Goal: Information Seeking & Learning: Learn about a topic

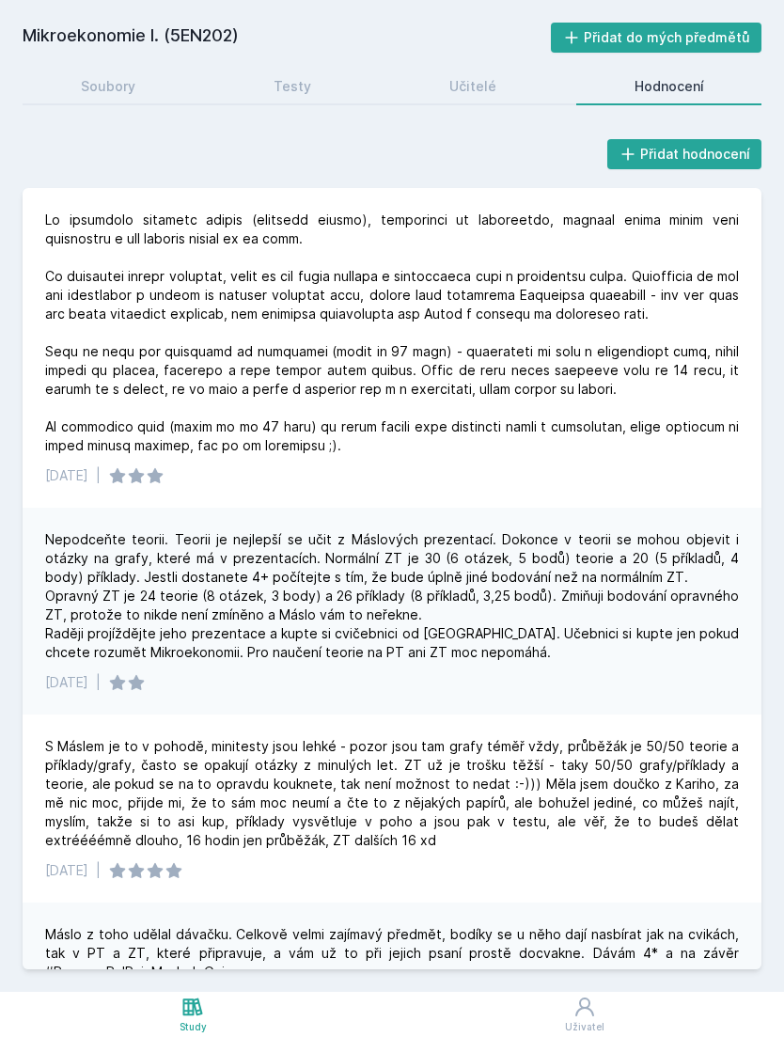
click at [193, 1016] on icon at bounding box center [192, 1007] width 23 height 23
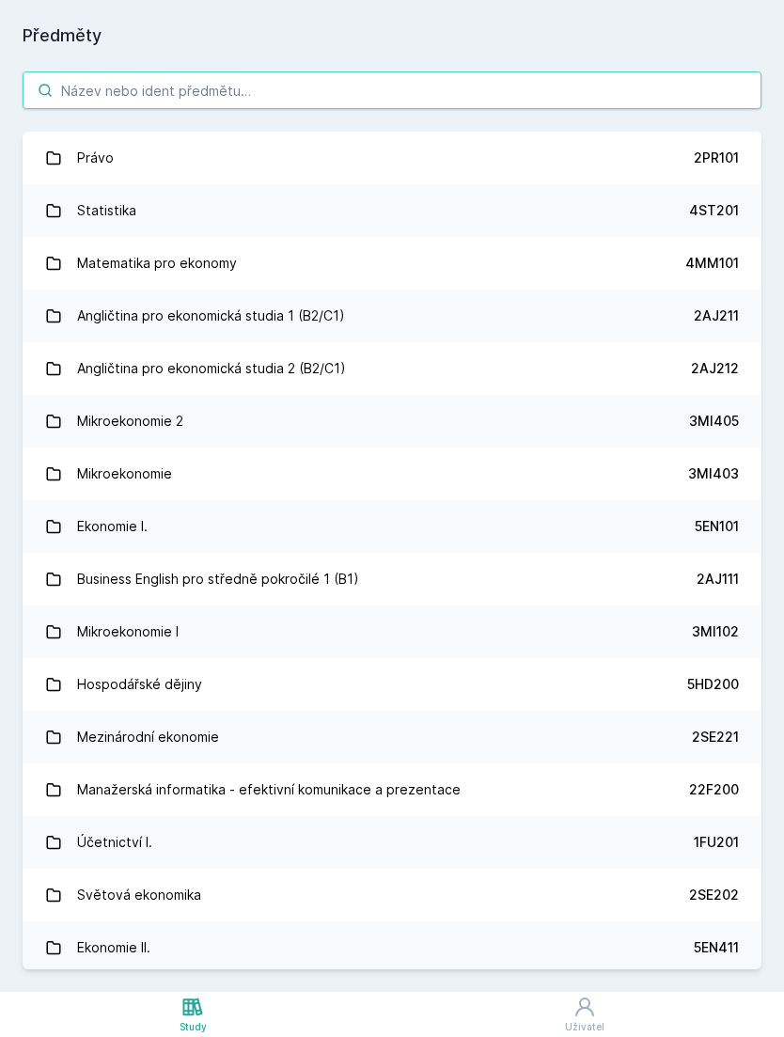
click at [605, 78] on input "search" at bounding box center [392, 90] width 739 height 38
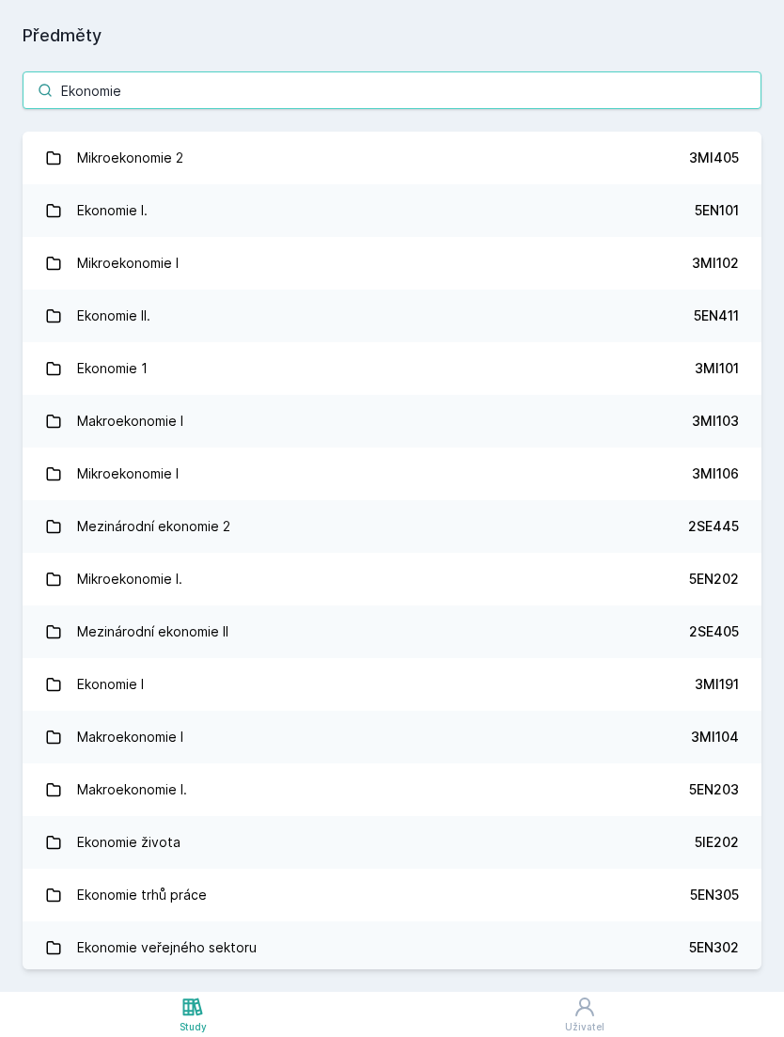
type input "Ekonomie ž"
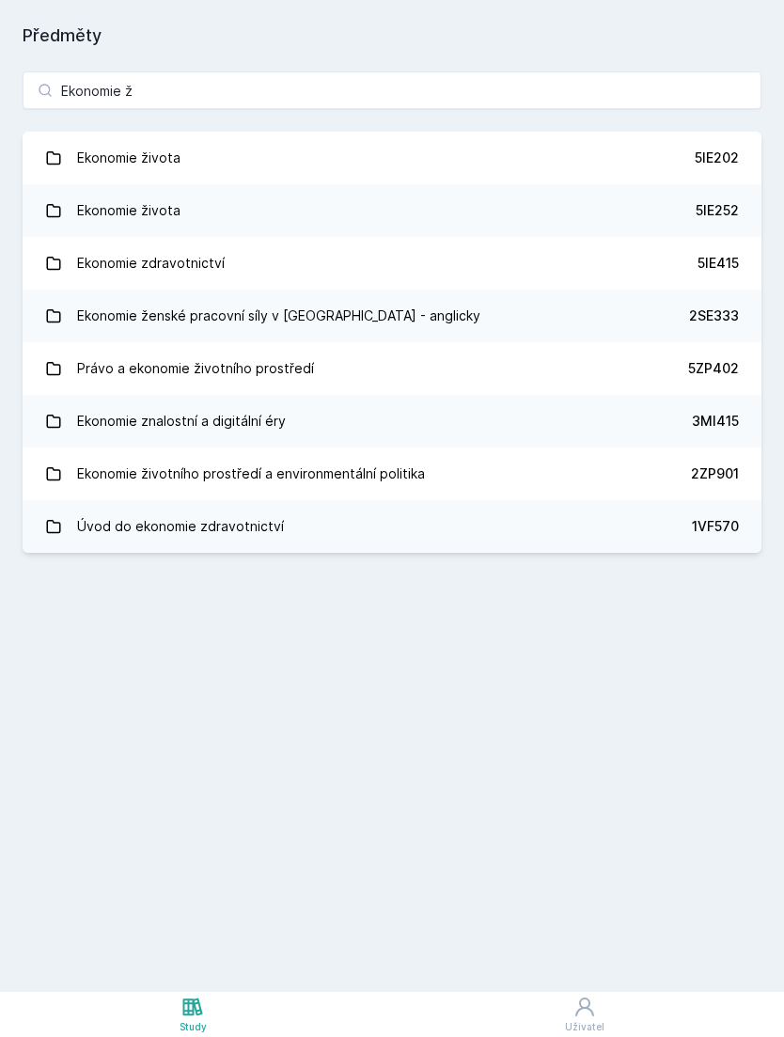
click at [724, 151] on div "5IE202" at bounding box center [717, 158] width 44 height 19
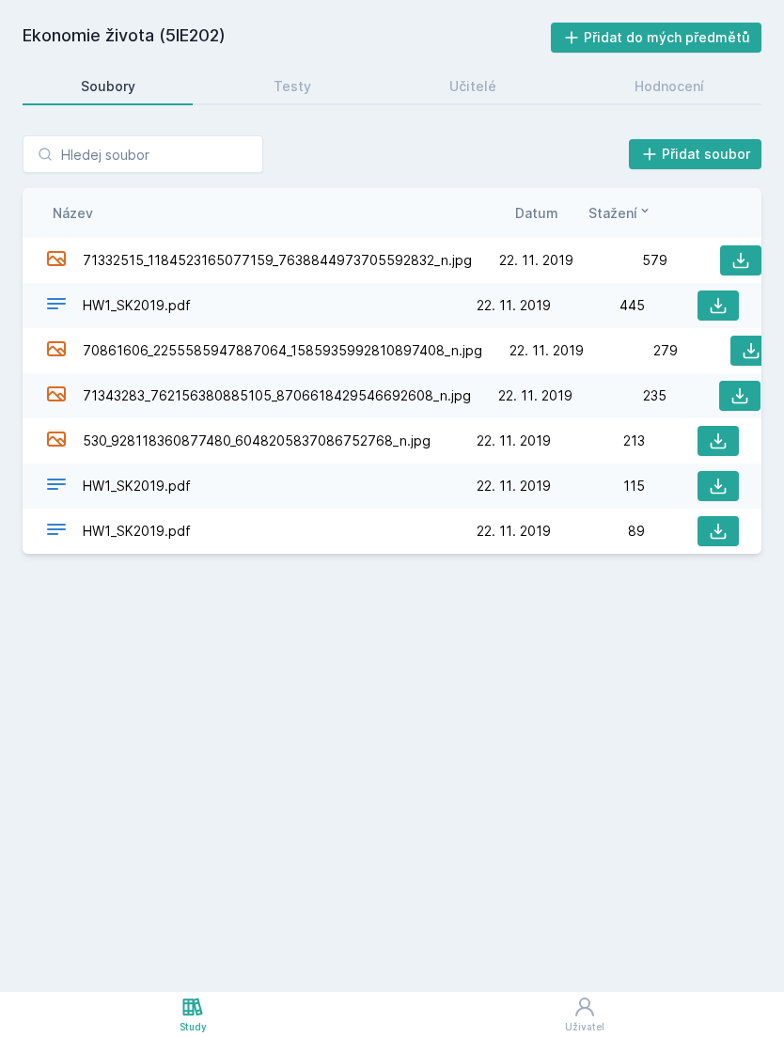
click at [324, 96] on link "Testy" at bounding box center [291, 87] width 153 height 38
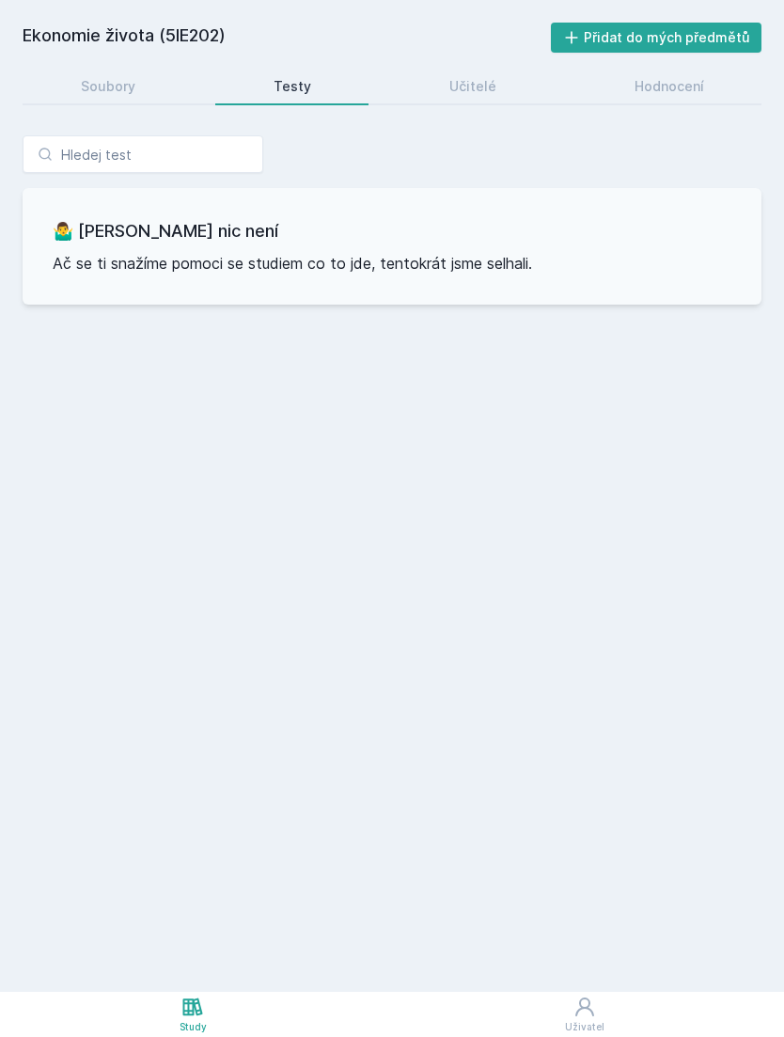
click at [505, 92] on link "Učitelé" at bounding box center [472, 87] width 163 height 38
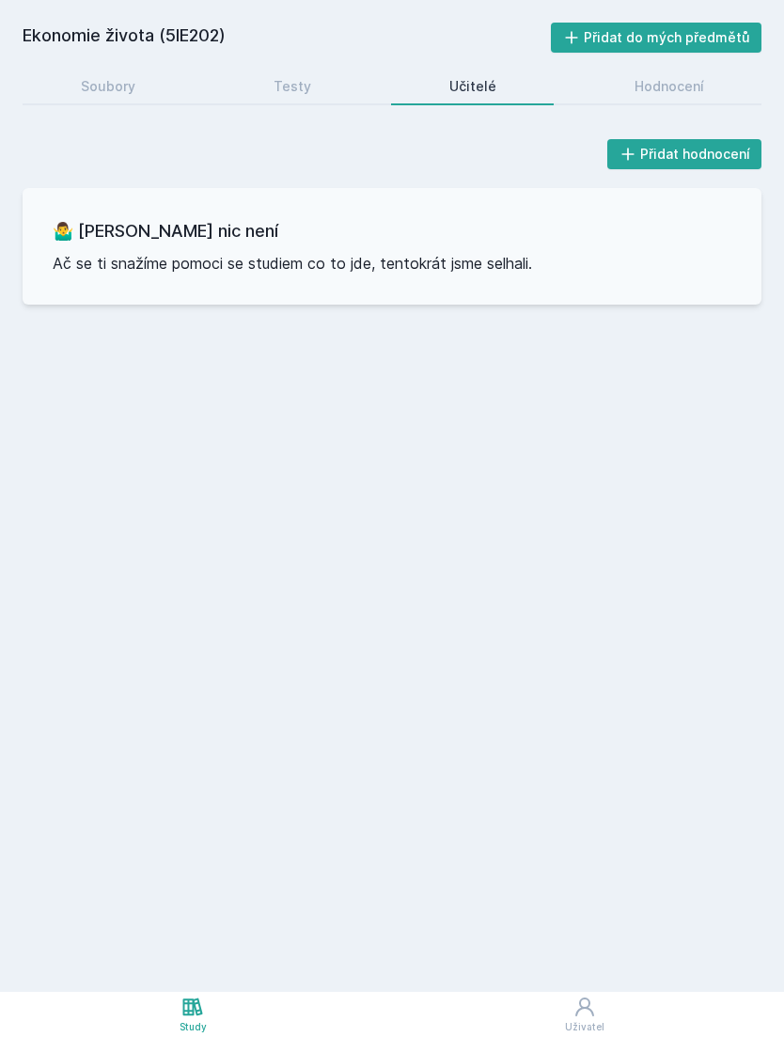
click at [686, 86] on div "Hodnocení" at bounding box center [670, 86] width 70 height 19
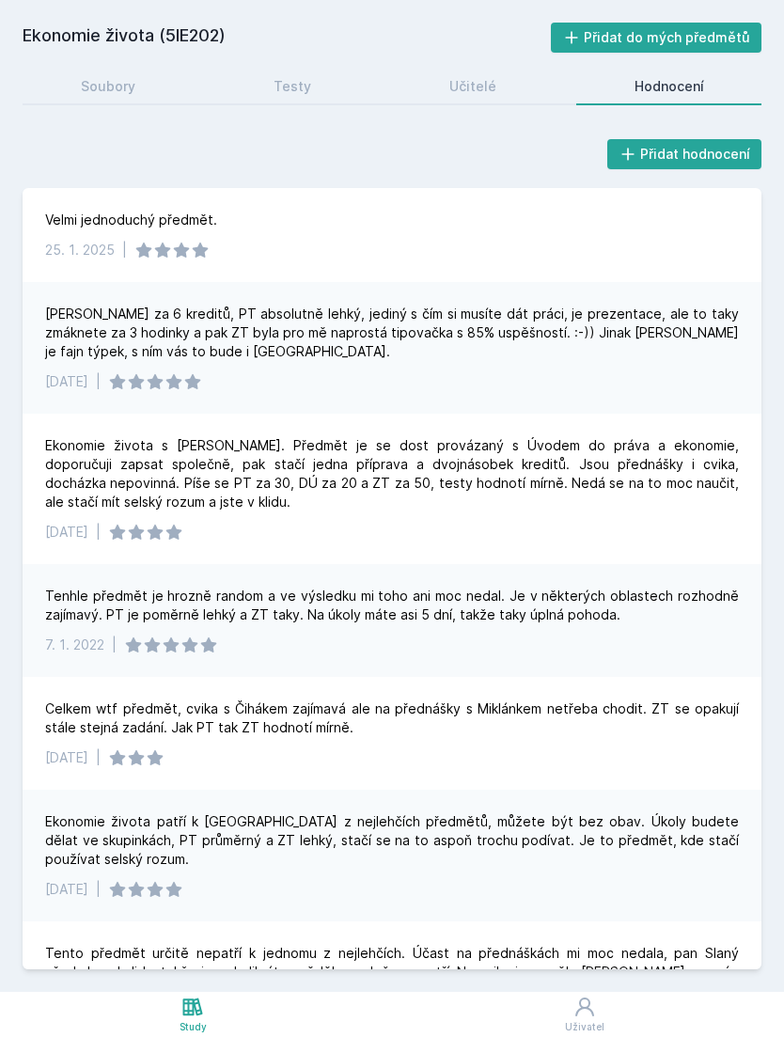
click at [510, 89] on link "Učitelé" at bounding box center [472, 87] width 163 height 38
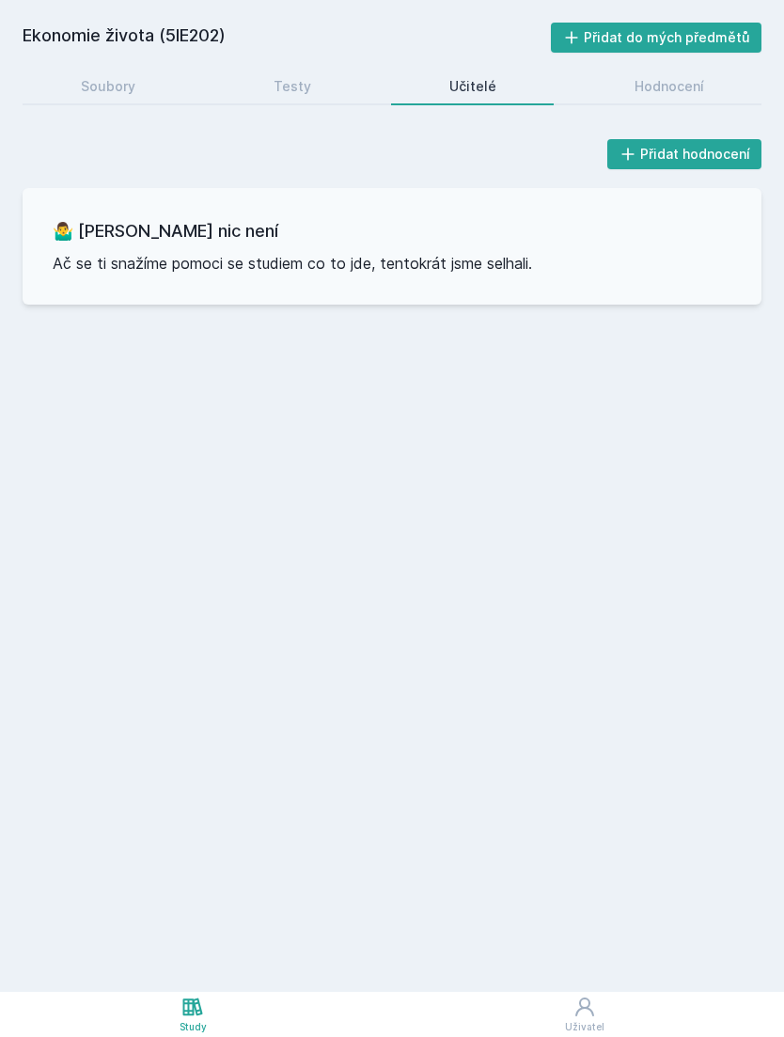
click at [342, 89] on link "Testy" at bounding box center [291, 87] width 153 height 38
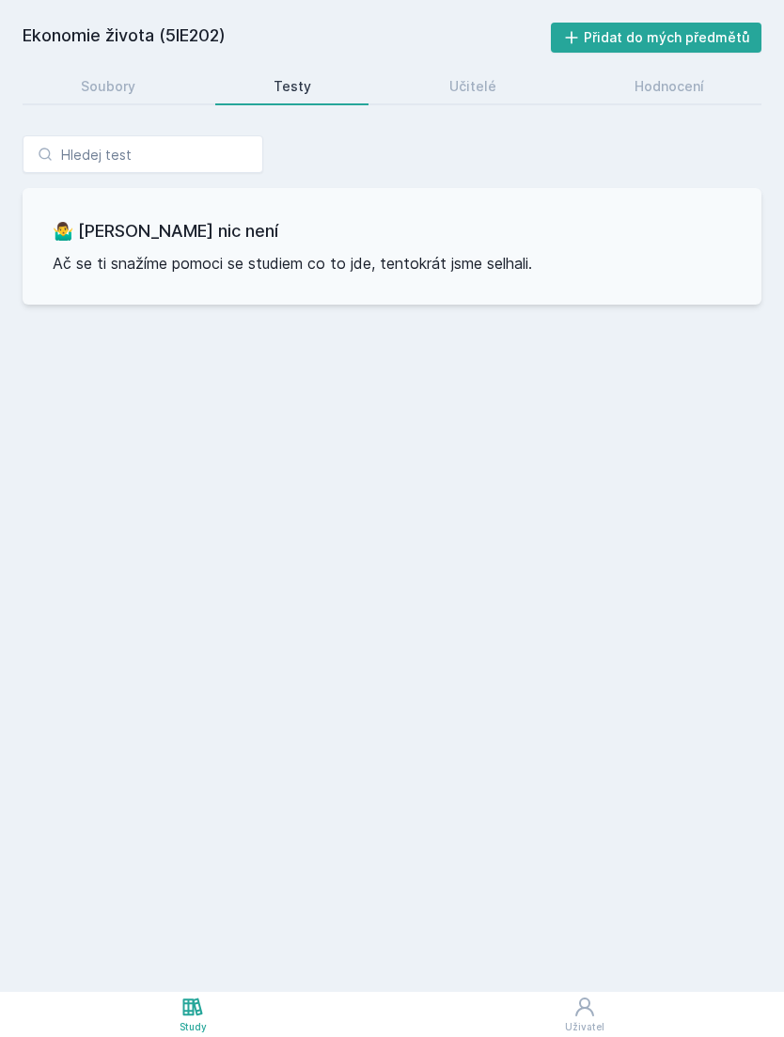
click at [153, 86] on link "Soubory" at bounding box center [108, 87] width 170 height 38
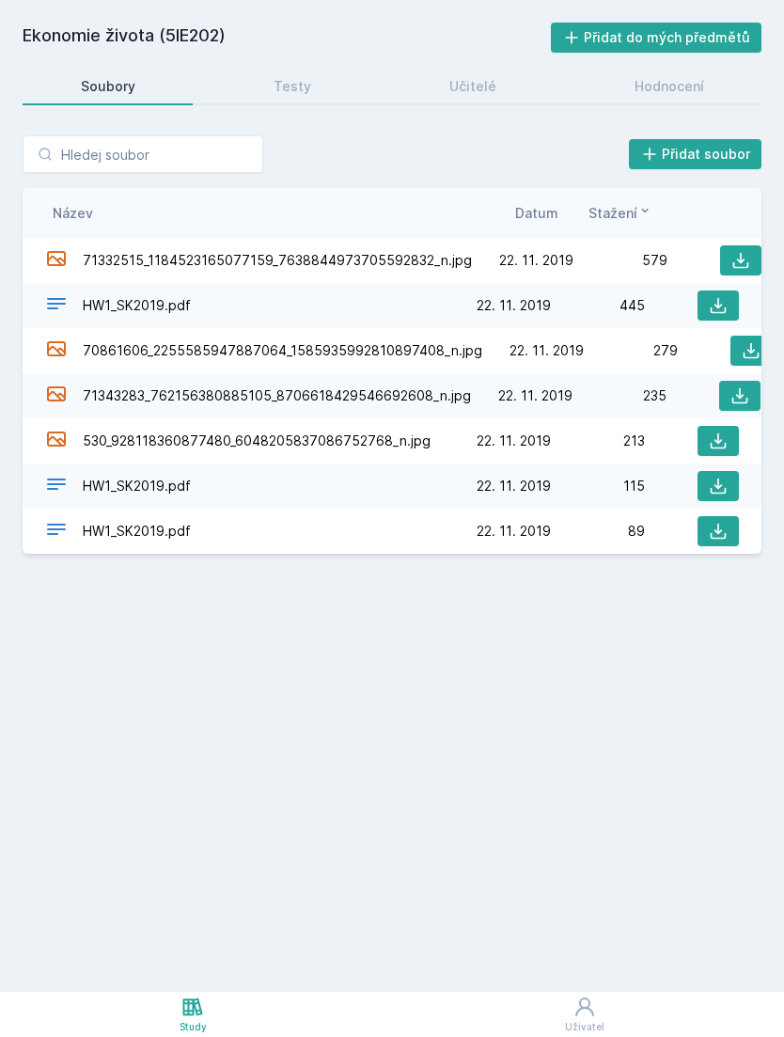
click at [218, 1030] on link "Study" at bounding box center [193, 1014] width 386 height 45
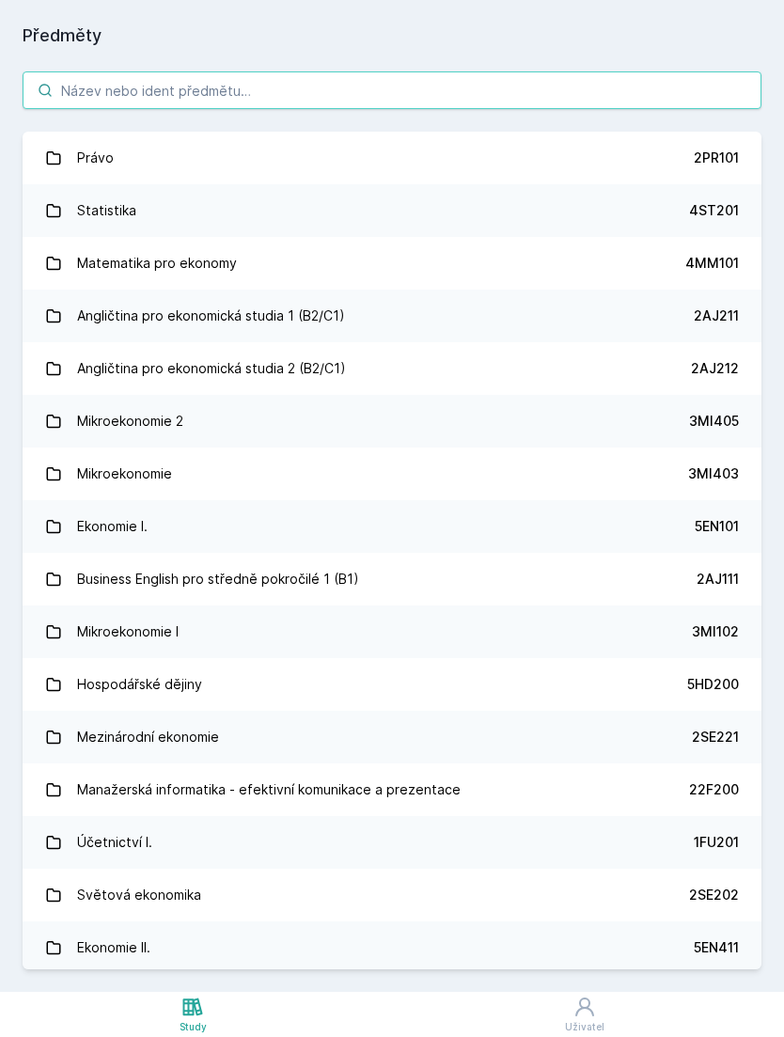
click at [516, 79] on input "search" at bounding box center [392, 90] width 739 height 38
